Goal: Task Accomplishment & Management: Complete application form

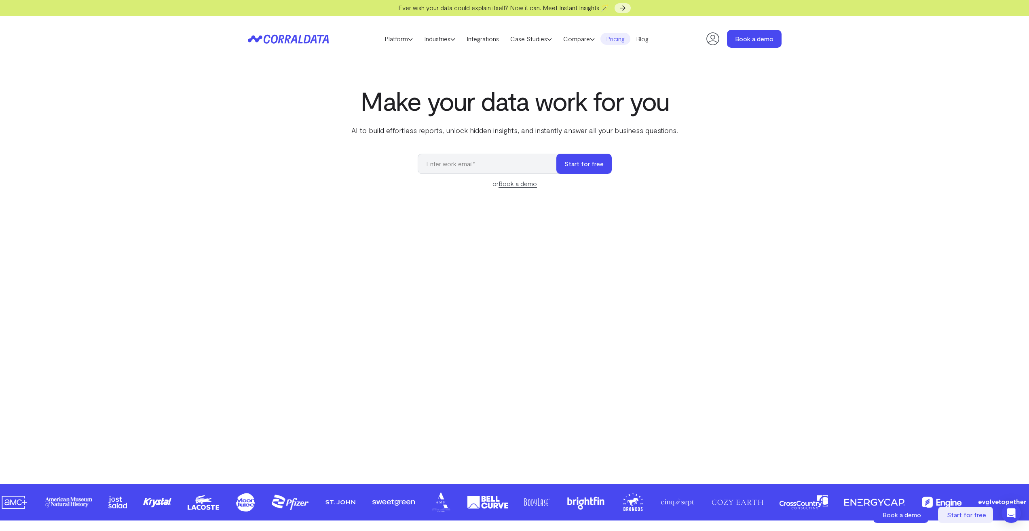
click at [619, 39] on link "Pricing" at bounding box center [616, 39] width 30 height 12
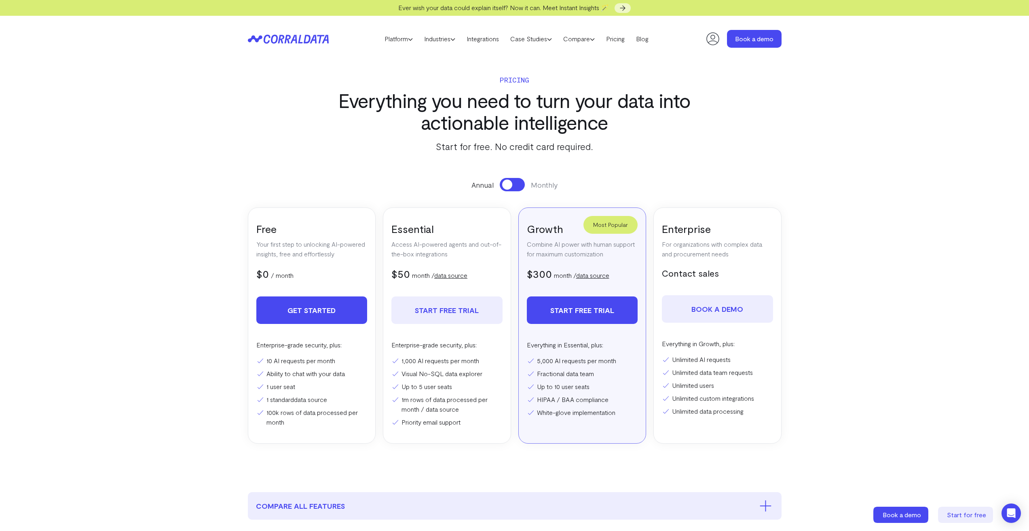
click at [302, 315] on link "Get Started" at bounding box center [311, 309] width 111 height 27
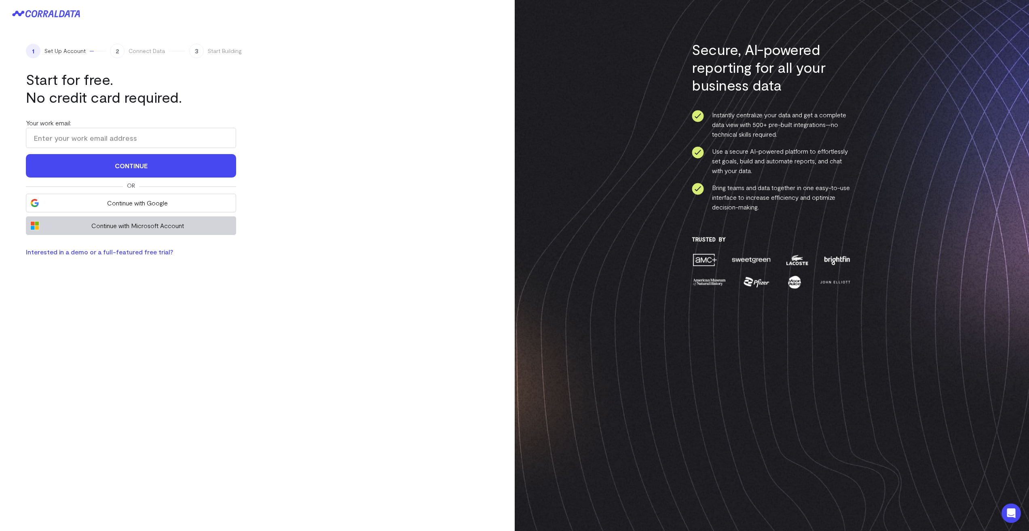
click at [165, 230] on span "Continue with Microsoft Account" at bounding box center [137, 226] width 188 height 10
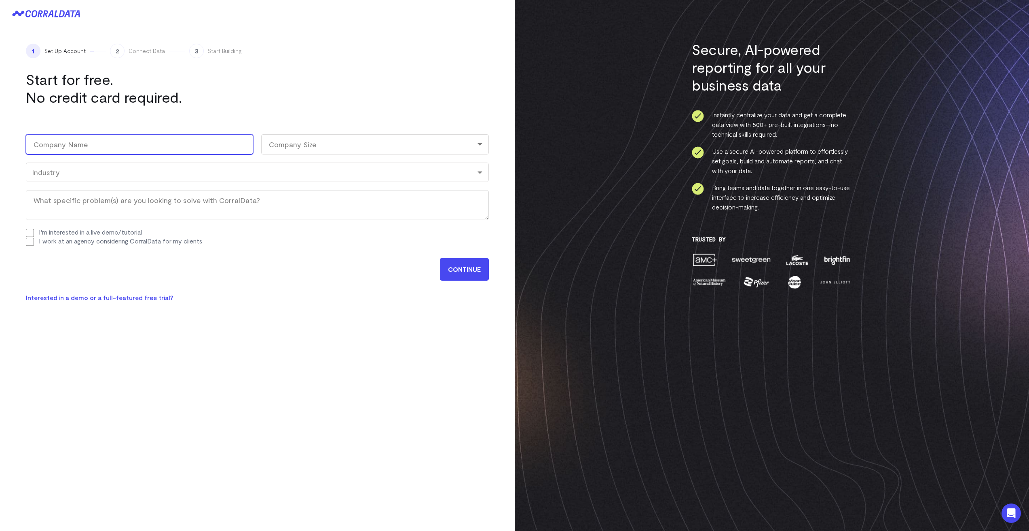
click at [119, 142] on input "Company Name (Required)" at bounding box center [139, 144] width 227 height 20
type input "Acme Industrial"
click at [302, 146] on div "Company Size" at bounding box center [374, 144] width 227 height 20
click at [281, 194] on li "11-100" at bounding box center [374, 196] width 227 height 17
select select "11-100"
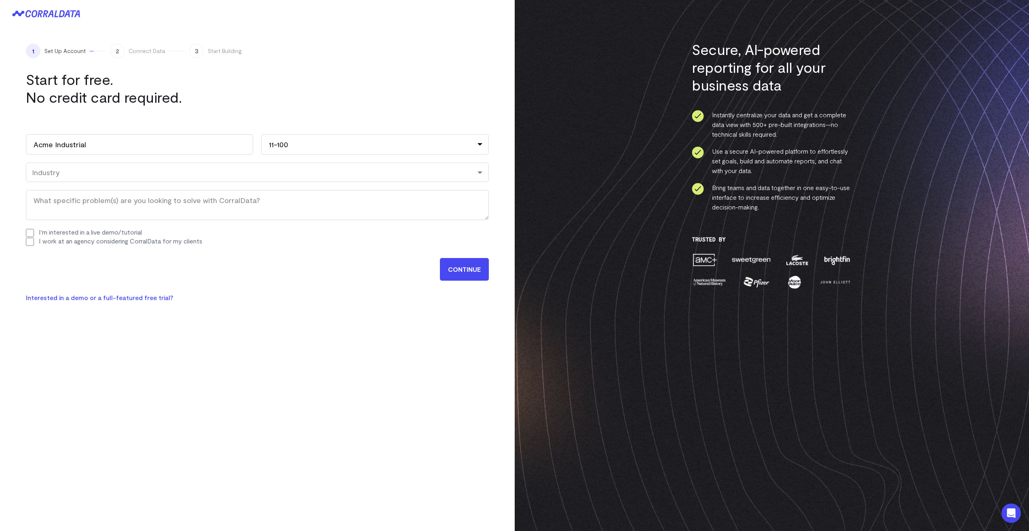
click at [252, 178] on div "Industry" at bounding box center [257, 172] width 463 height 19
type input "ma"
click at [464, 266] on input "CONTINUE" at bounding box center [464, 269] width 49 height 23
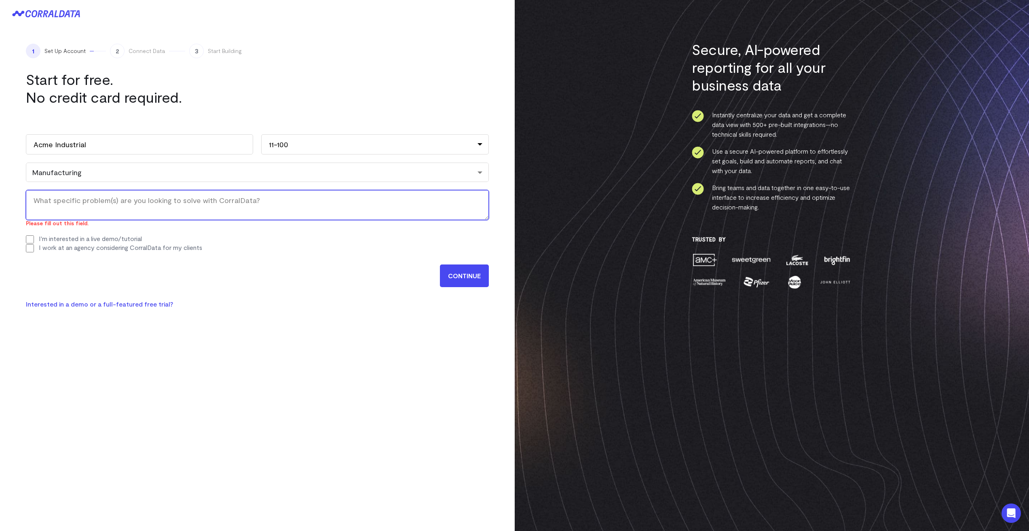
click at [139, 204] on textarea "What specific problem(s) are you looking to solve with CorralData? (Required)" at bounding box center [257, 205] width 463 height 30
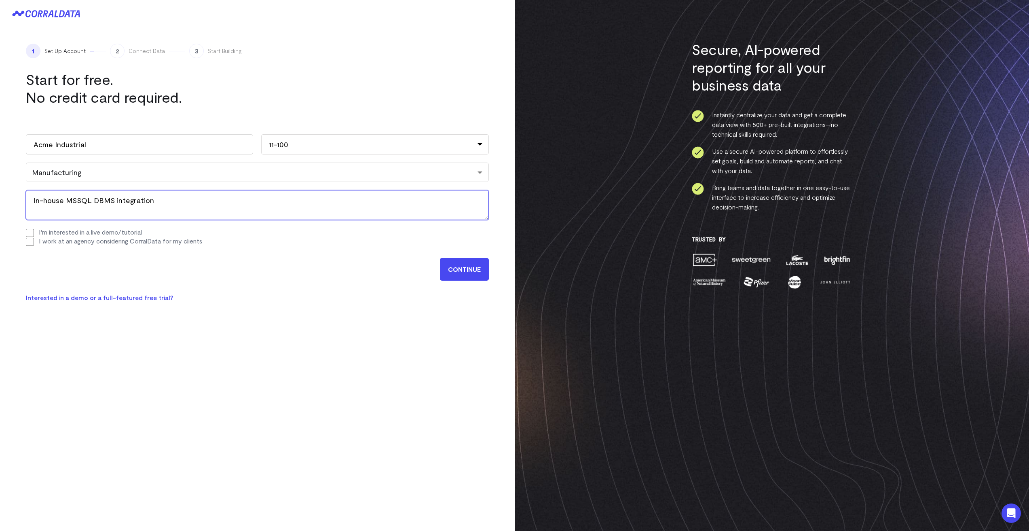
type textarea "In-house MSSQL DBMS integration"
click at [474, 263] on input "CONTINUE" at bounding box center [464, 269] width 49 height 23
